Goal: Information Seeking & Learning: Learn about a topic

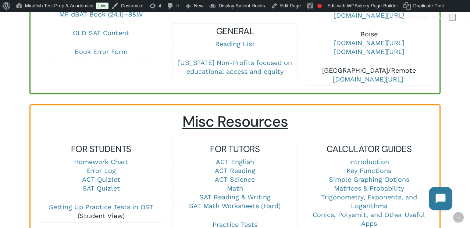
scroll to position [434, 0]
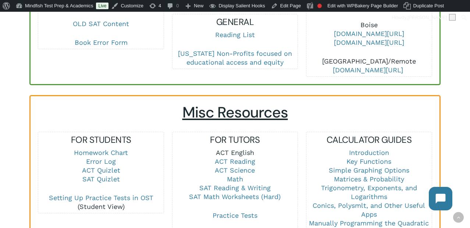
click at [238, 149] on link "ACT English" at bounding box center [235, 153] width 38 height 8
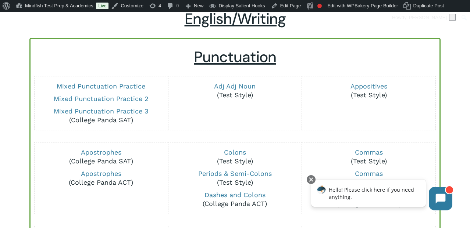
scroll to position [120, 0]
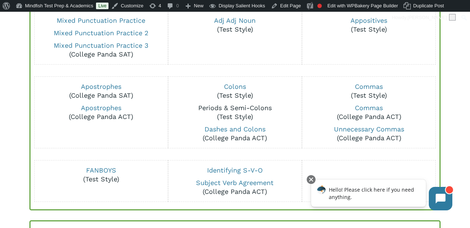
click at [240, 108] on link "Periods & Semi-Colons" at bounding box center [235, 108] width 74 height 8
